Goal: Check status: Check status

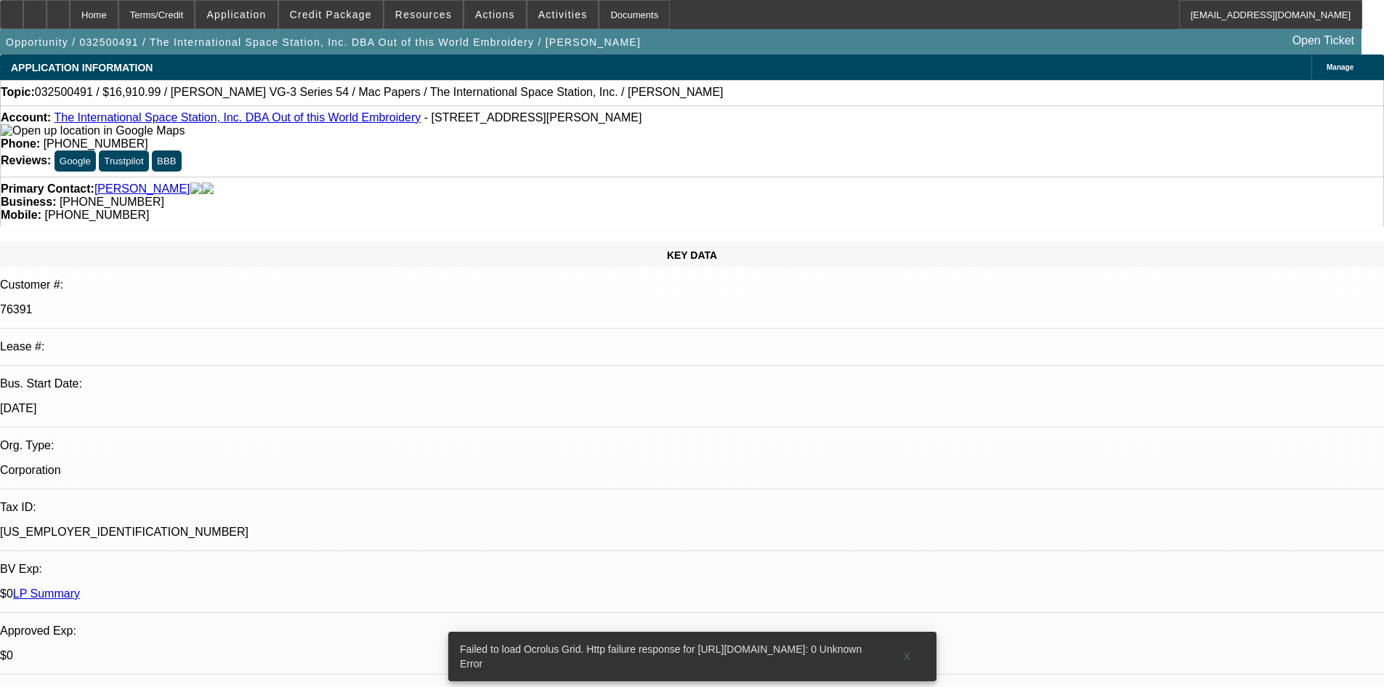
select select "0"
select select "6"
select select "0"
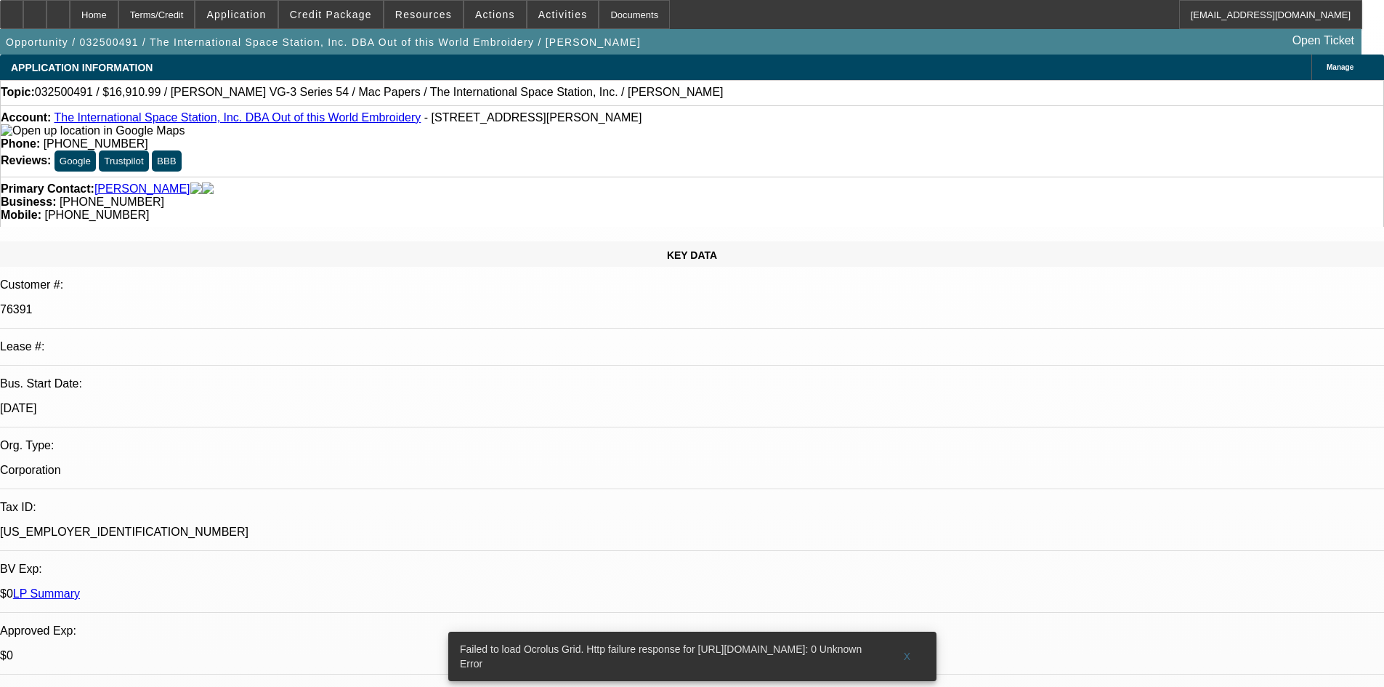
select select "0"
select select "6"
select select "0"
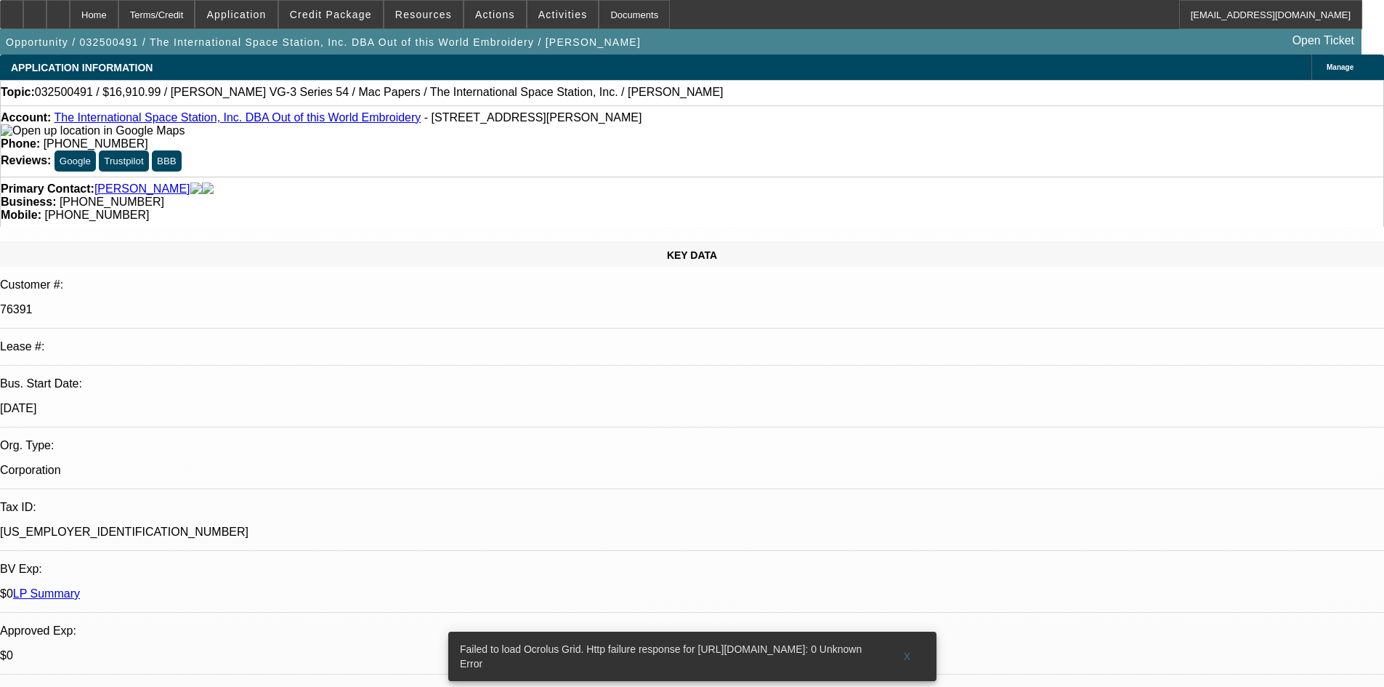
select select "2"
select select "0"
select select "6"
select select "0"
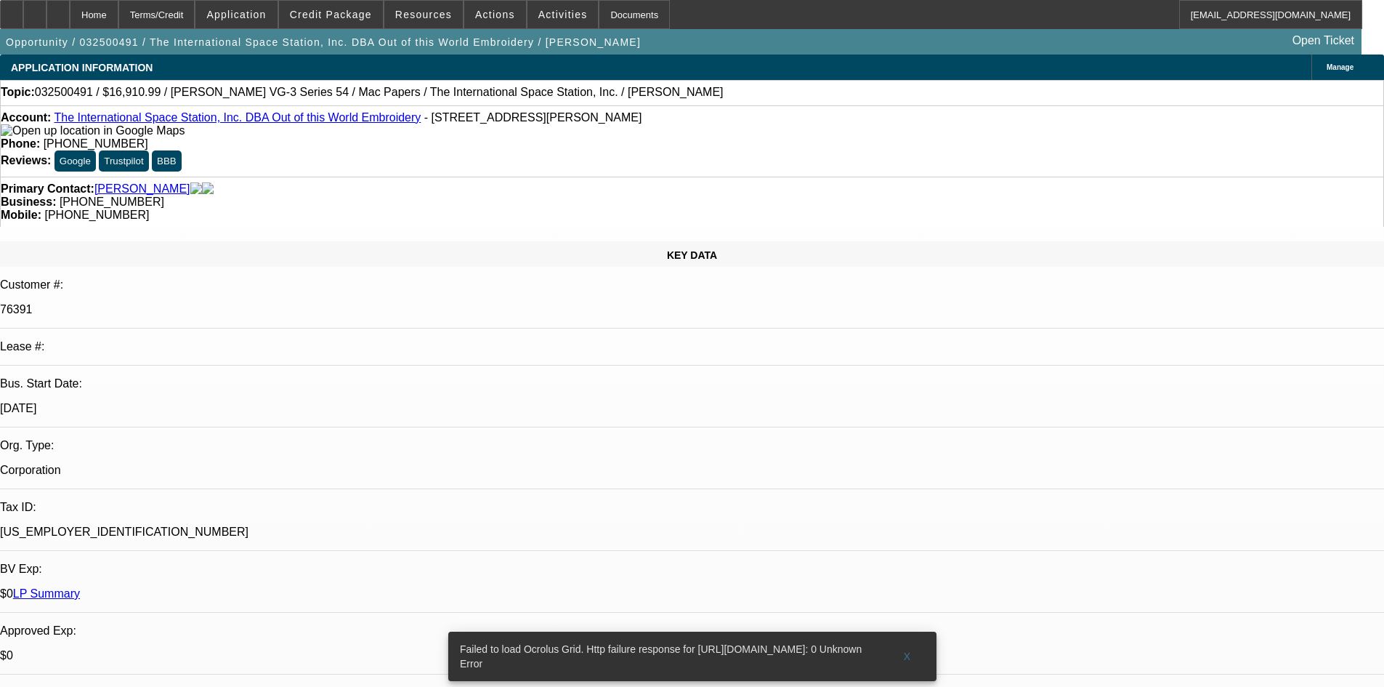
select select "2"
select select "0"
select select "6"
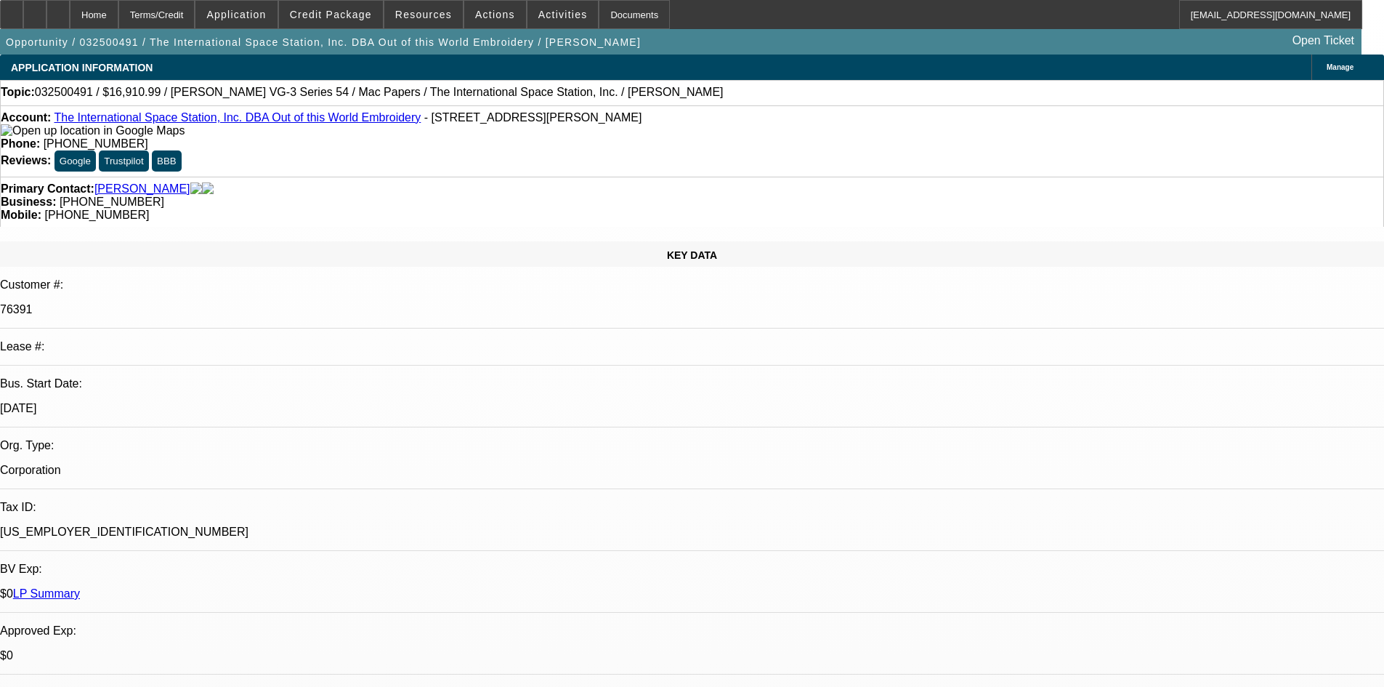
select select "0"
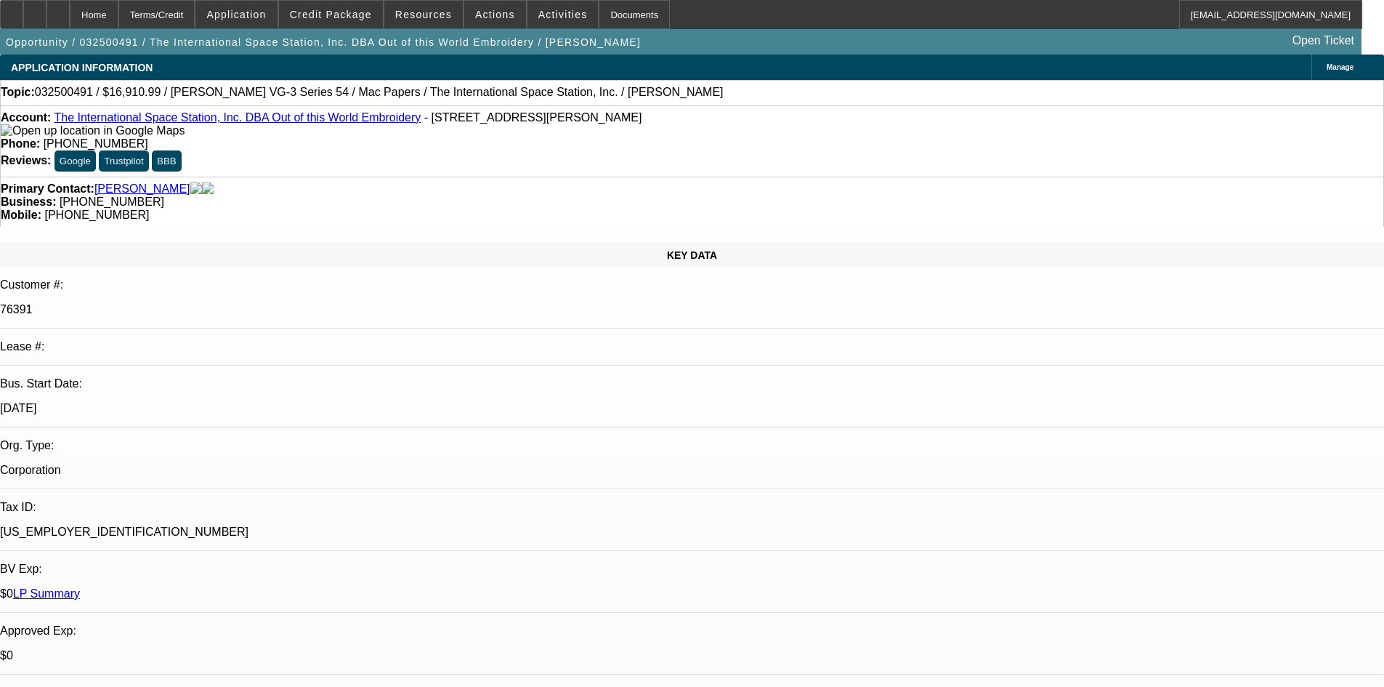
select select "0"
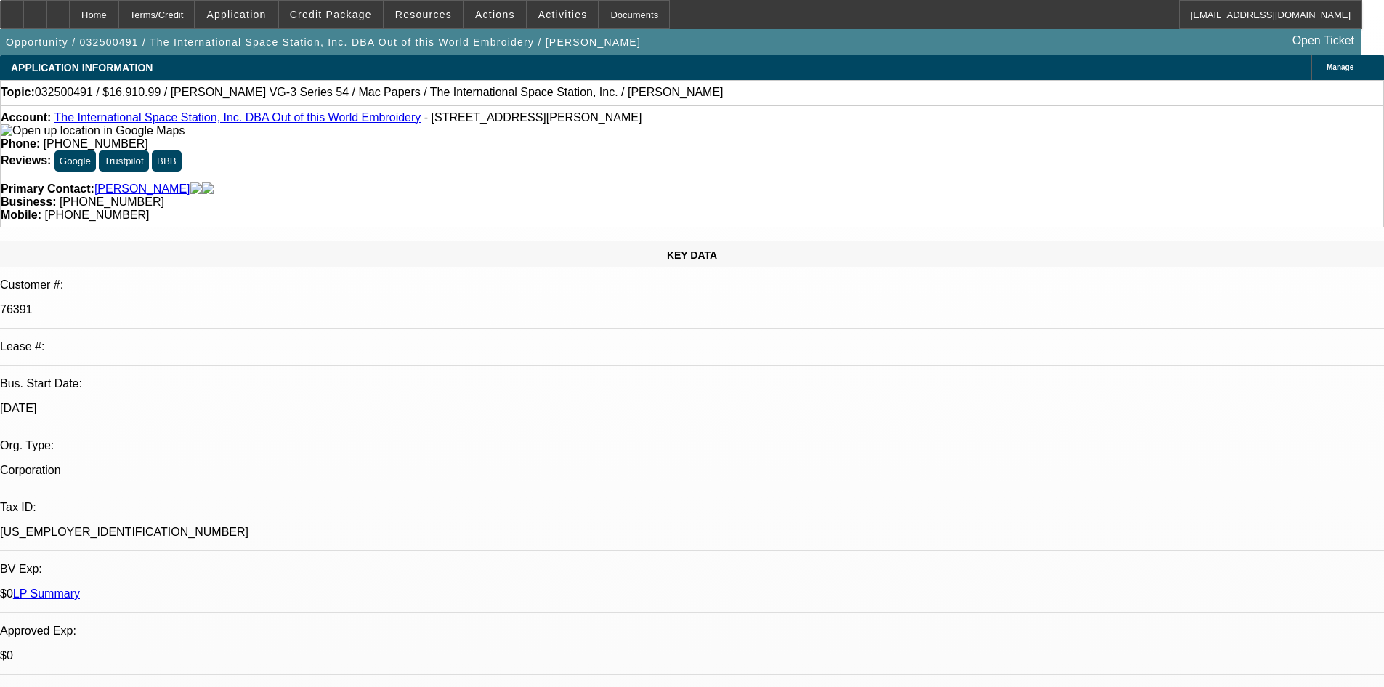
select select "0"
select select "1"
select select "6"
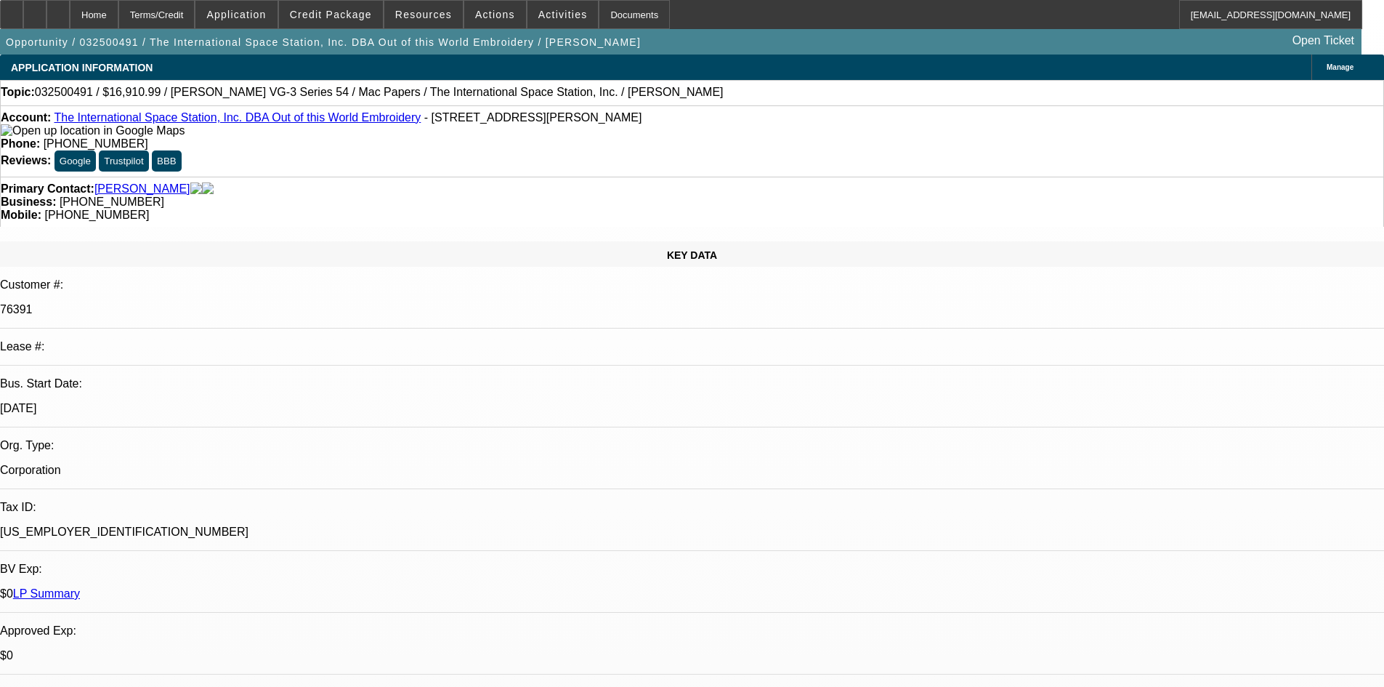
select select "1"
select select "6"
select select "1"
select select "2"
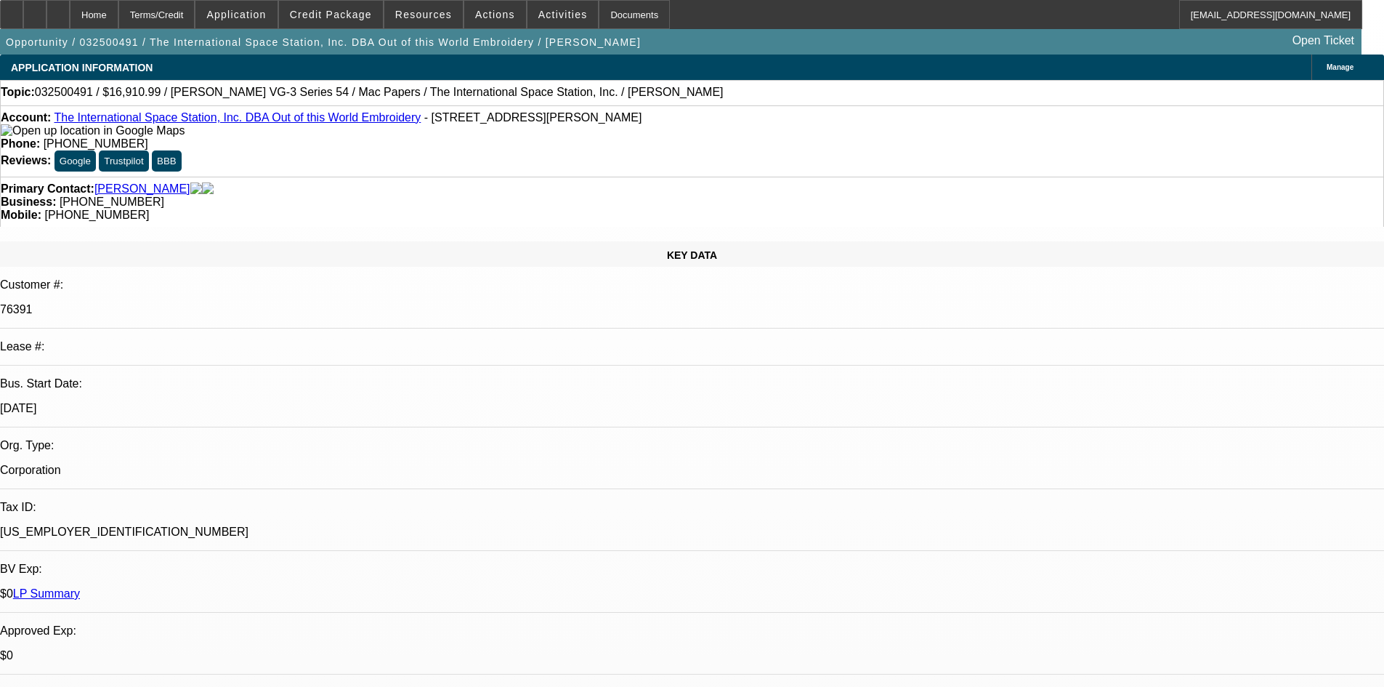
select select "6"
select select "1"
select select "2"
select select "6"
